Goal: Task Accomplishment & Management: Complete application form

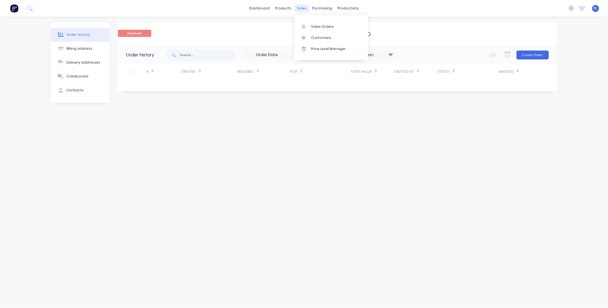
click at [302, 10] on div "sales" at bounding box center [301, 8] width 15 height 8
click at [313, 25] on div "Sales Orders" at bounding box center [322, 26] width 23 height 5
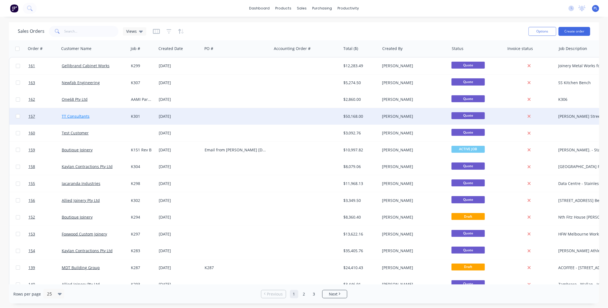
click at [73, 117] on link "TT Consultants" at bounding box center [76, 116] width 28 height 5
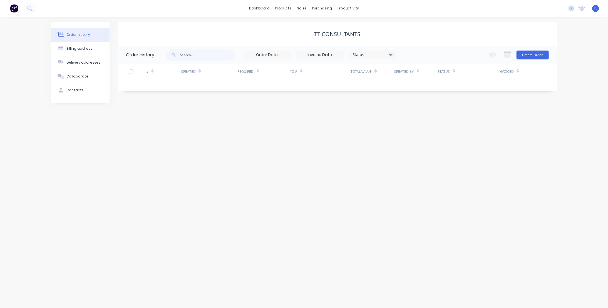
click at [73, 117] on div "Order history Billing address Delivery addresses Collaborate Contacts TT Consul…" at bounding box center [304, 163] width 608 height 292
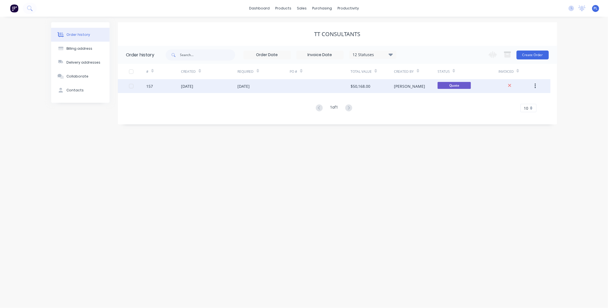
click at [148, 85] on div "157" at bounding box center [149, 86] width 7 height 6
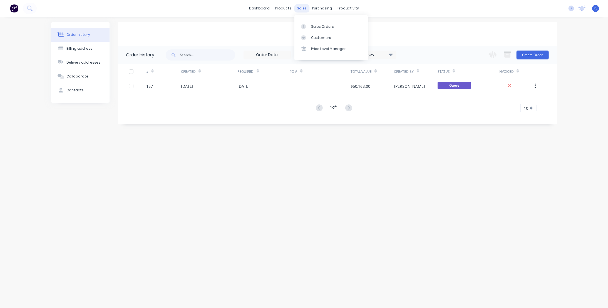
click at [301, 8] on div "sales" at bounding box center [301, 8] width 15 height 8
click at [316, 26] on div "Sales Orders" at bounding box center [322, 26] width 23 height 5
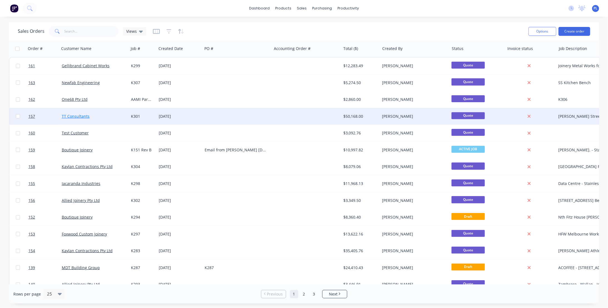
click at [75, 117] on link "TT Consultants" at bounding box center [76, 116] width 28 height 5
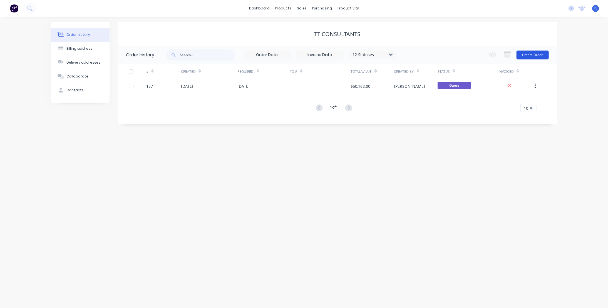
click at [533, 54] on button "Create Order" at bounding box center [533, 55] width 32 height 9
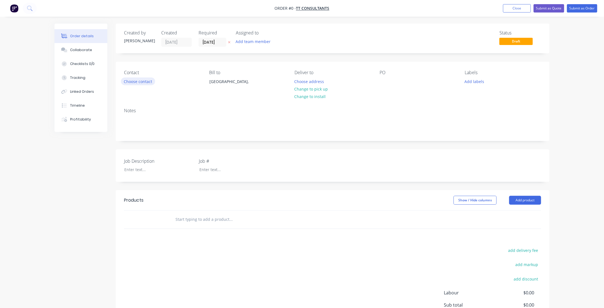
click at [136, 83] on button "Choose contact" at bounding box center [138, 82] width 34 height 8
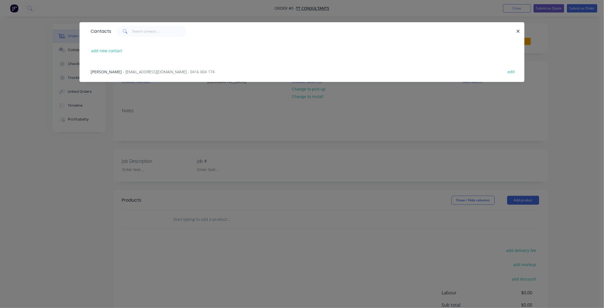
click at [125, 69] on span "- [EMAIL_ADDRESS][DOMAIN_NAME] - 0416 004 174" at bounding box center [169, 71] width 92 height 5
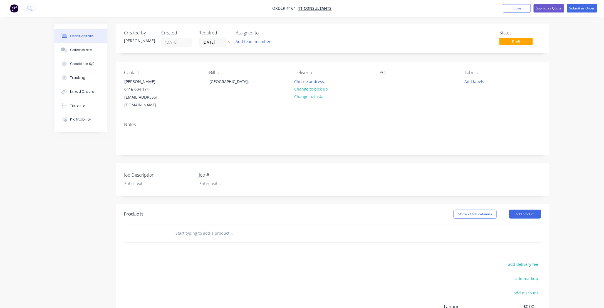
click at [226, 172] on label "Job #" at bounding box center [234, 175] width 70 height 7
click at [222, 180] on div at bounding box center [230, 184] width 70 height 8
click at [129, 180] on div at bounding box center [155, 184] width 70 height 8
paste div
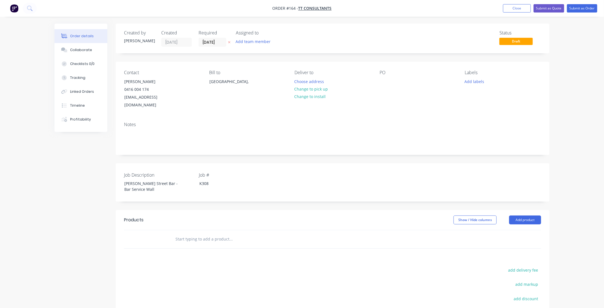
click at [361, 122] on div "Notes" at bounding box center [332, 124] width 417 height 5
click at [301, 96] on button "Change to install" at bounding box center [309, 97] width 37 height 8
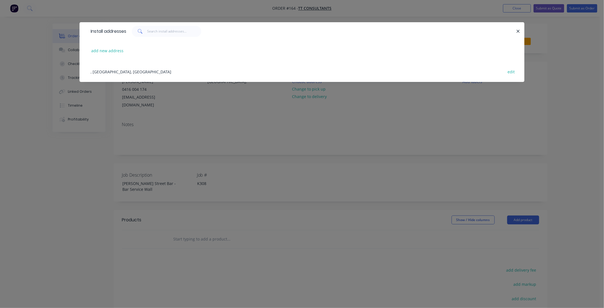
click at [114, 72] on div ", [GEOGRAPHIC_DATA], [GEOGRAPHIC_DATA] edit" at bounding box center [302, 71] width 428 height 21
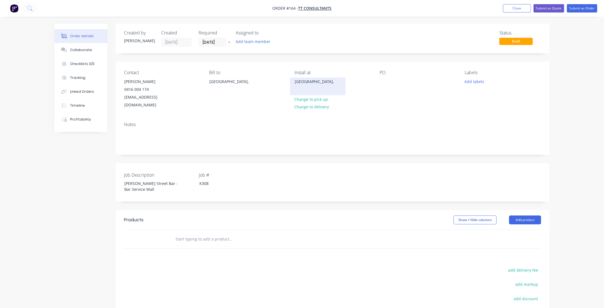
click at [303, 81] on div "[GEOGRAPHIC_DATA]," at bounding box center [318, 82] width 46 height 8
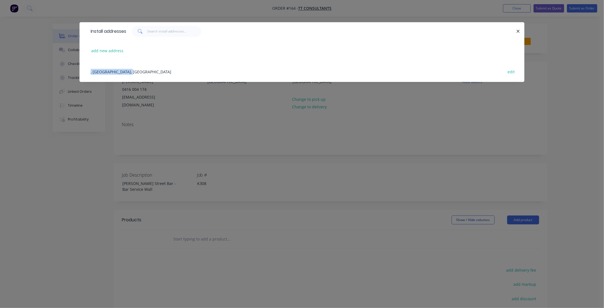
drag, startPoint x: 130, startPoint y: 71, endPoint x: 83, endPoint y: 71, distance: 47.3
click at [83, 71] on div ", [GEOGRAPHIC_DATA], [GEOGRAPHIC_DATA] edit" at bounding box center [302, 71] width 445 height 21
drag, startPoint x: 83, startPoint y: 71, endPoint x: 89, endPoint y: 71, distance: 6.4
drag, startPoint x: 89, startPoint y: 71, endPoint x: 233, endPoint y: 70, distance: 143.8
click at [233, 70] on div ", [GEOGRAPHIC_DATA], [GEOGRAPHIC_DATA] edit" at bounding box center [302, 71] width 428 height 21
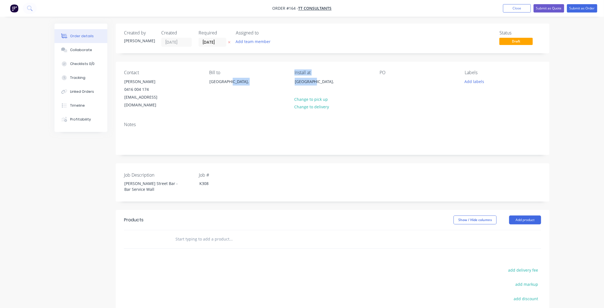
drag, startPoint x: 311, startPoint y: 82, endPoint x: 289, endPoint y: 81, distance: 22.6
click at [289, 81] on div "Contact [PERSON_NAME] [PHONE_NUMBER] [EMAIL_ADDRESS][DOMAIN_NAME] Bill to Victo…" at bounding box center [333, 90] width 434 height 56
click at [299, 82] on div "[GEOGRAPHIC_DATA]," at bounding box center [318, 82] width 46 height 8
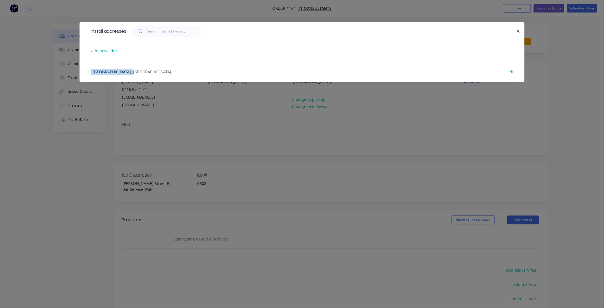
drag, startPoint x: 125, startPoint y: 72, endPoint x: 80, endPoint y: 71, distance: 45.1
click at [80, 71] on div ", [GEOGRAPHIC_DATA], [GEOGRAPHIC_DATA] edit" at bounding box center [302, 71] width 445 height 21
drag, startPoint x: 135, startPoint y: 72, endPoint x: 177, endPoint y: 67, distance: 42.6
click at [177, 67] on div ", [GEOGRAPHIC_DATA], [GEOGRAPHIC_DATA] edit" at bounding box center [302, 71] width 428 height 21
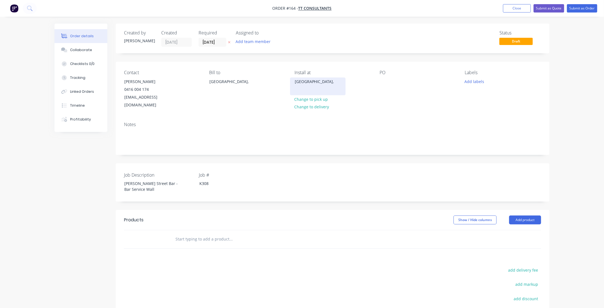
click at [302, 81] on div "[GEOGRAPHIC_DATA]," at bounding box center [318, 82] width 46 height 8
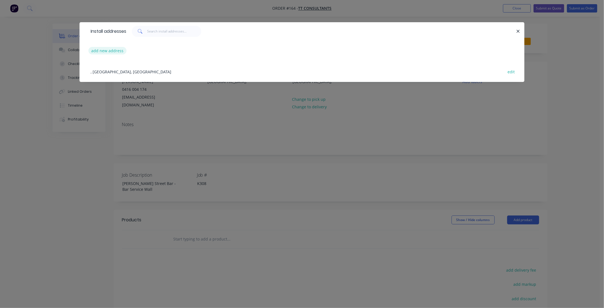
click at [96, 48] on button "add new address" at bounding box center [107, 51] width 38 height 8
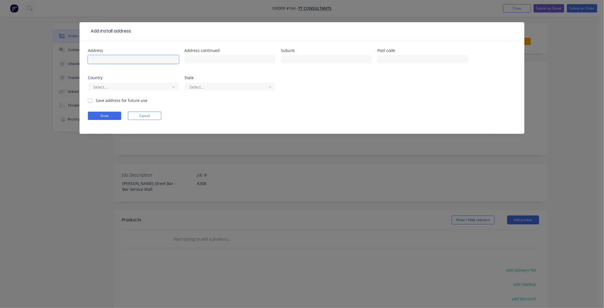
click at [101, 58] on input "text" at bounding box center [133, 59] width 91 height 8
type input "1"
paste input "[STREET_ADDRESS][PERSON_NAME]"
drag, startPoint x: 131, startPoint y: 58, endPoint x: 182, endPoint y: 60, distance: 51.7
click at [182, 60] on div "Address [STREET_ADDRESS][PERSON_NAME] Address continued Suburb Post code Countr…" at bounding box center [302, 73] width 428 height 49
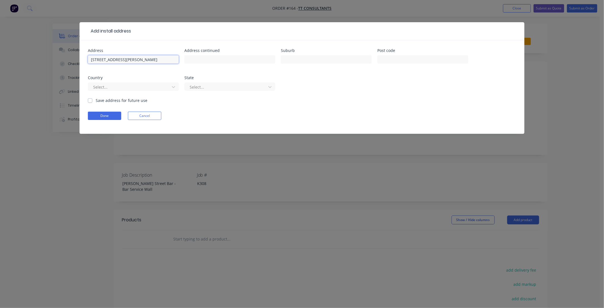
drag, startPoint x: 128, startPoint y: 59, endPoint x: 152, endPoint y: 63, distance: 24.3
click at [158, 61] on input "[STREET_ADDRESS][PERSON_NAME]" at bounding box center [133, 59] width 91 height 8
type input "[STREET_ADDRESS][PERSON_NAME]"
click at [191, 58] on input "text" at bounding box center [229, 59] width 91 height 8
drag, startPoint x: 191, startPoint y: 58, endPoint x: 292, endPoint y: 58, distance: 100.9
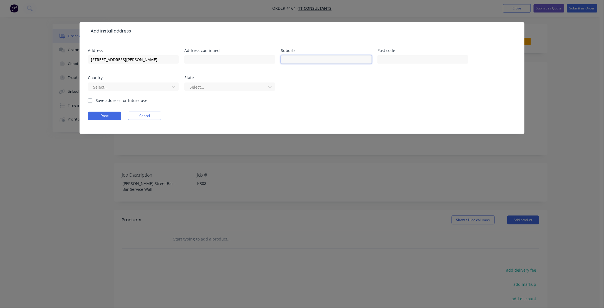
click at [292, 58] on input "text" at bounding box center [326, 59] width 91 height 8
paste input "COLLINGWOOD"
type input "COLLINGWOOD"
drag, startPoint x: 130, startPoint y: 59, endPoint x: 154, endPoint y: 59, distance: 23.6
click at [154, 59] on input "[STREET_ADDRESS][PERSON_NAME]" at bounding box center [133, 59] width 91 height 8
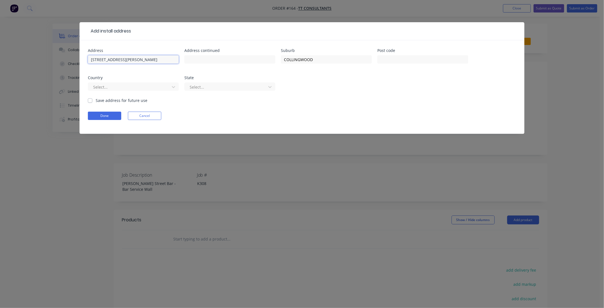
drag, startPoint x: 128, startPoint y: 59, endPoint x: 147, endPoint y: 60, distance: 18.4
click at [147, 60] on input "[STREET_ADDRESS][PERSON_NAME]" at bounding box center [133, 59] width 91 height 8
type input "[STREET_ADDRESS][PERSON_NAME],"
click at [410, 60] on input "text" at bounding box center [422, 59] width 91 height 8
type input "3066"
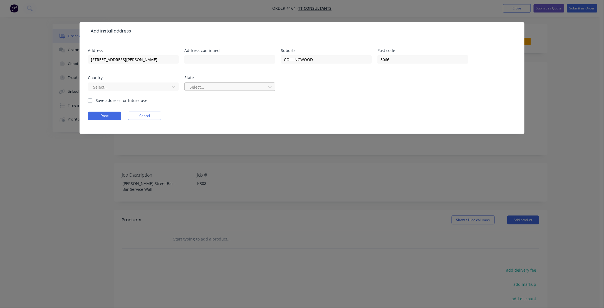
click at [211, 85] on div at bounding box center [226, 87] width 74 height 7
type input "VIC"
click at [130, 84] on div at bounding box center [130, 87] width 74 height 7
click at [338, 111] on form "Address [STREET_ADDRESS][PERSON_NAME], Address continued Suburb COLLINGWOOD Pos…" at bounding box center [302, 91] width 428 height 85
click at [218, 85] on div at bounding box center [226, 87] width 74 height 7
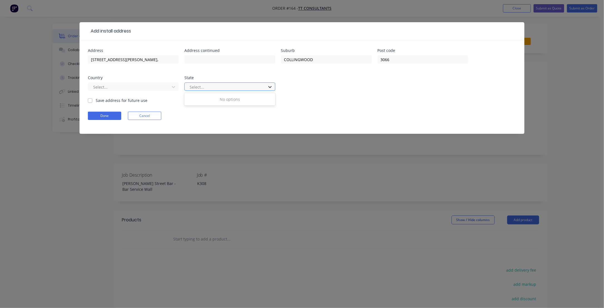
click at [271, 86] on icon at bounding box center [270, 87] width 6 height 6
click at [236, 98] on div "No options" at bounding box center [229, 99] width 91 height 10
type input "VIC"
click at [271, 111] on form "Address [STREET_ADDRESS][PERSON_NAME], Address continued Suburb COLLINGWOOD Pos…" at bounding box center [302, 91] width 428 height 85
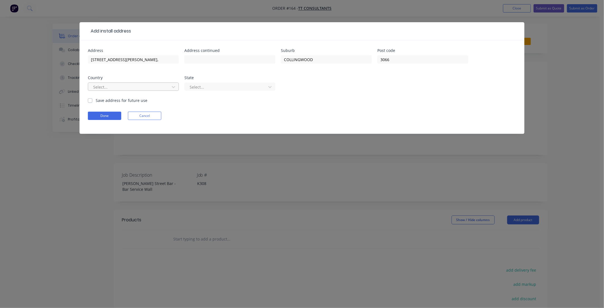
click at [108, 84] on div at bounding box center [130, 87] width 74 height 7
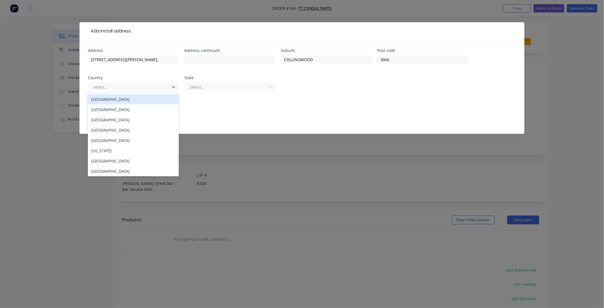
click at [105, 98] on div "[GEOGRAPHIC_DATA]" at bounding box center [133, 99] width 91 height 10
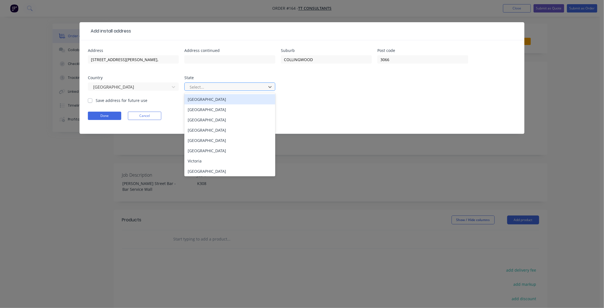
click at [230, 89] on div at bounding box center [226, 87] width 74 height 7
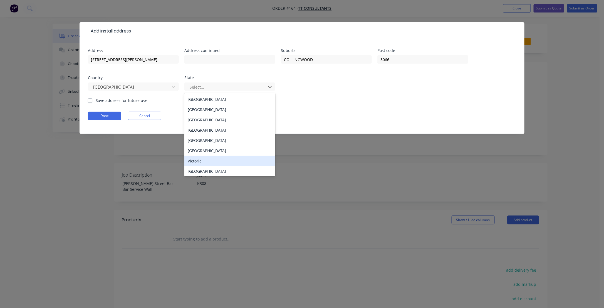
click at [204, 163] on div "Victoria" at bounding box center [229, 161] width 91 height 10
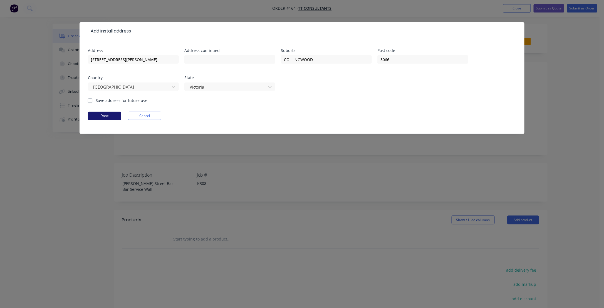
click at [100, 117] on button "Done" at bounding box center [104, 116] width 33 height 8
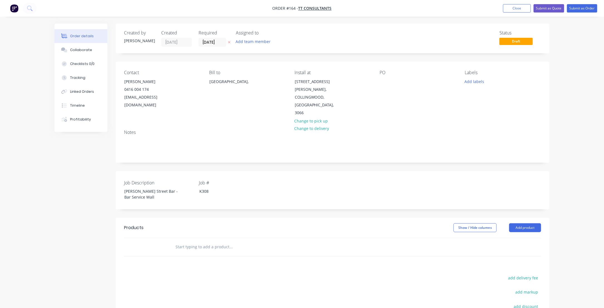
click at [183, 242] on input "text" at bounding box center [230, 247] width 111 height 11
